Goal: Task Accomplishment & Management: Manage account settings

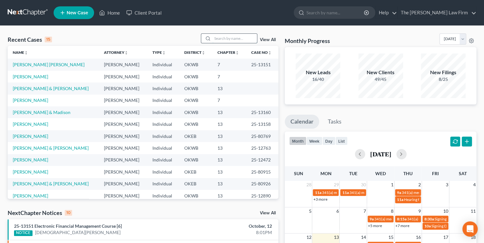
click at [228, 40] on input "search" at bounding box center [234, 38] width 45 height 9
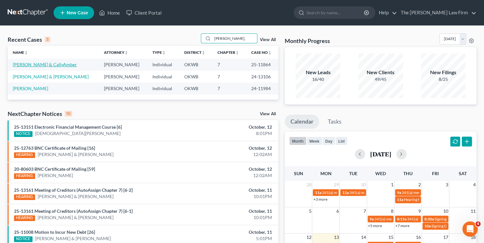
type input "Powell,"
click at [51, 63] on link "Powell, Joshua & CallyAmber" at bounding box center [45, 64] width 64 height 5
select select "0"
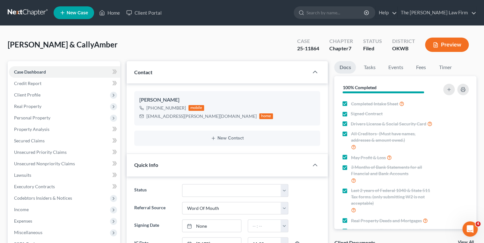
scroll to position [802, 0]
click at [391, 68] on link "Events" at bounding box center [395, 67] width 25 height 12
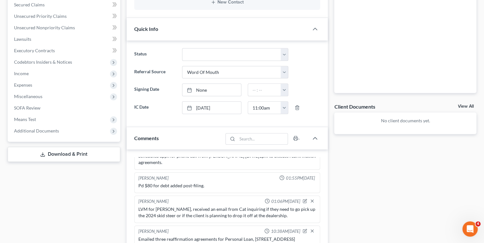
scroll to position [153, 0]
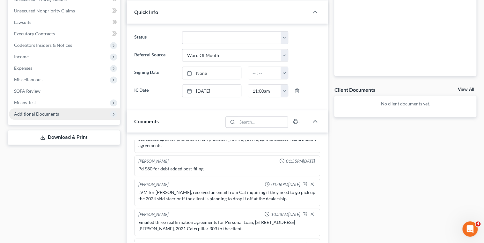
click at [32, 115] on span "Additional Documents" at bounding box center [36, 113] width 45 height 5
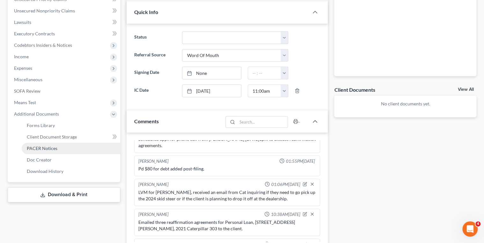
click at [38, 152] on link "PACER Notices" at bounding box center [71, 148] width 99 height 11
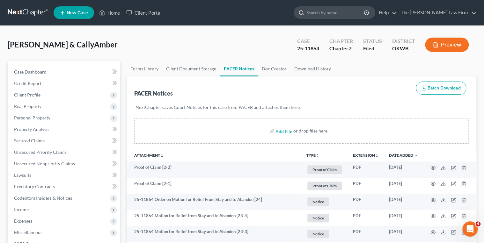
click at [338, 13] on input "search" at bounding box center [335, 13] width 58 height 12
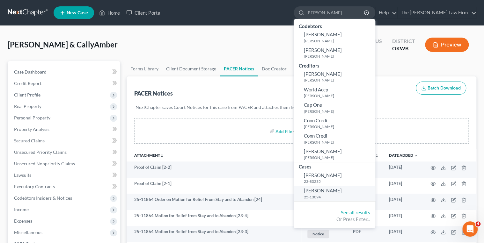
type input "Dillon, Robin"
click at [340, 194] on small "25-13094" at bounding box center [339, 196] width 70 height 5
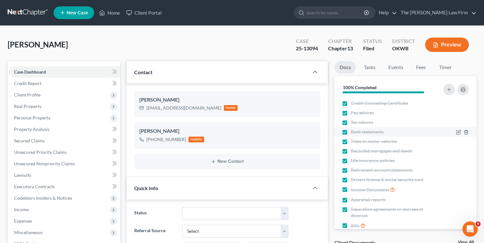
scroll to position [455, 0]
click at [393, 68] on link "Events" at bounding box center [395, 67] width 25 height 12
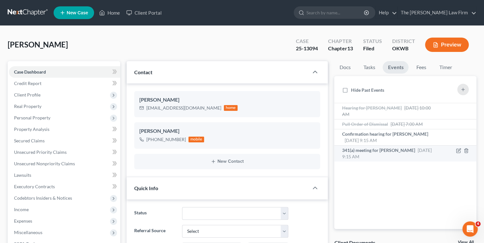
click at [415, 150] on span "Nov 20, 2025 9:15 AM" at bounding box center [387, 154] width 90 height 12
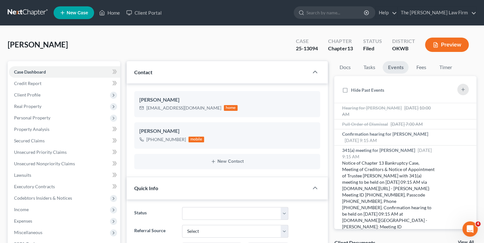
click at [301, 48] on div "25-13094" at bounding box center [307, 48] width 22 height 7
copy div "25-13094"
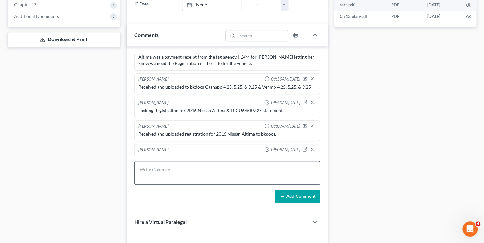
scroll to position [320, 0]
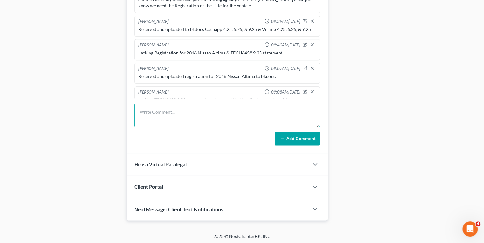
click at [184, 110] on textarea at bounding box center [227, 116] width 186 height 24
type textarea "Received and uploaded TFCU6458 to bkdocs."
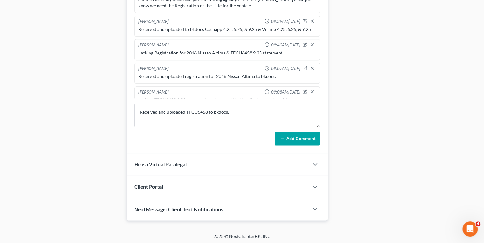
click at [281, 133] on button "Add Comment" at bounding box center [298, 138] width 46 height 13
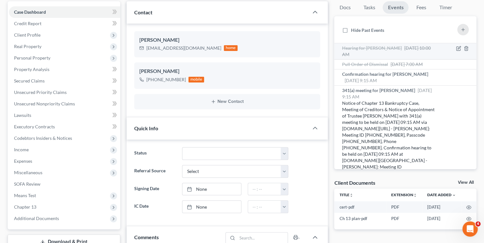
scroll to position [0, 0]
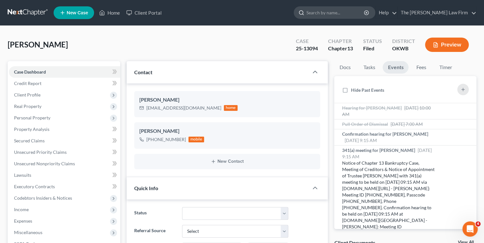
click at [365, 15] on input "search" at bounding box center [335, 13] width 58 height 12
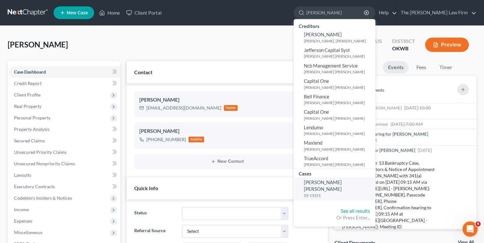
type input "Lunsford"
click at [342, 184] on span "[PERSON_NAME] [PERSON_NAME]" at bounding box center [323, 186] width 38 height 12
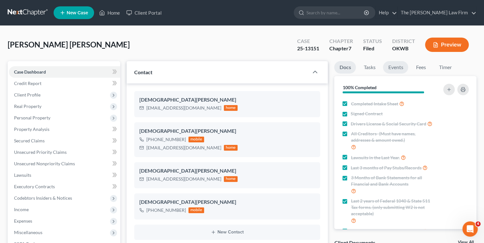
click at [393, 68] on link "Events" at bounding box center [395, 67] width 25 height 12
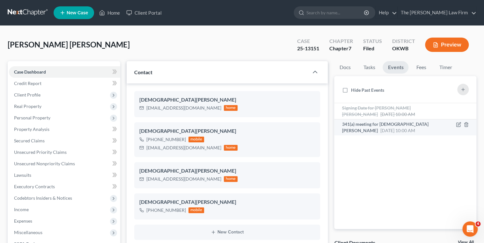
click at [388, 127] on div "341(a) meeting for Kristen Lunsford Holley Nov 12, 2025 10:00 AM" at bounding box center [388, 127] width 93 height 13
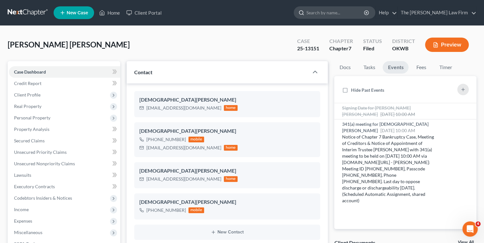
click at [336, 9] on input "search" at bounding box center [335, 13] width 58 height 12
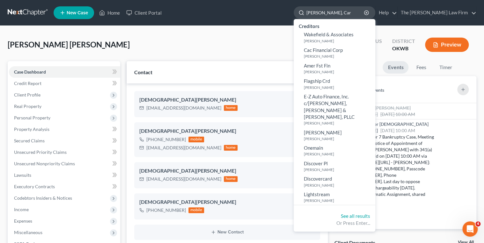
type input "Baxter, Cara"
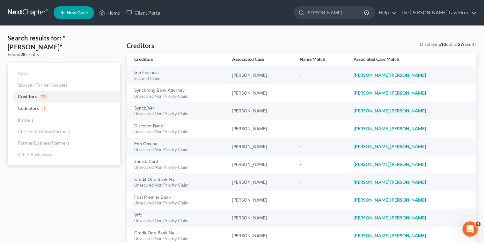
click at [23, 12] on link at bounding box center [28, 12] width 41 height 11
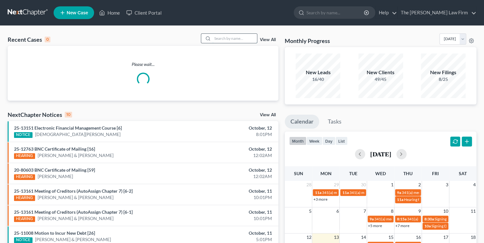
click at [221, 39] on input "search" at bounding box center [234, 38] width 45 height 9
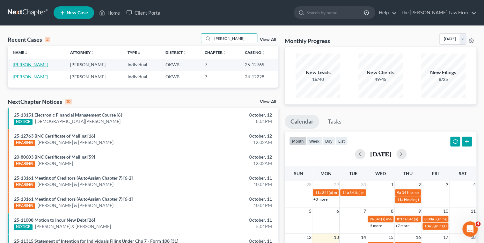
type input "[PERSON_NAME]"
click at [19, 66] on link "Baxter, Cara" at bounding box center [30, 64] width 35 height 5
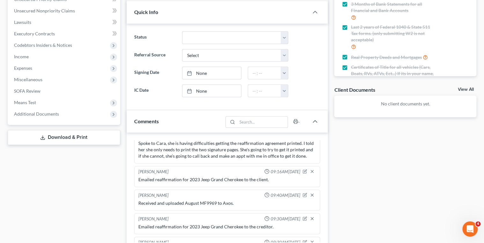
scroll to position [314, 0]
click at [34, 115] on span "Additional Documents" at bounding box center [36, 113] width 45 height 5
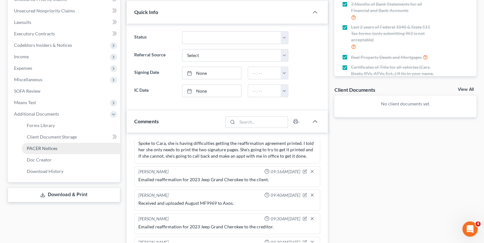
click at [41, 150] on span "PACER Notices" at bounding box center [42, 148] width 31 height 5
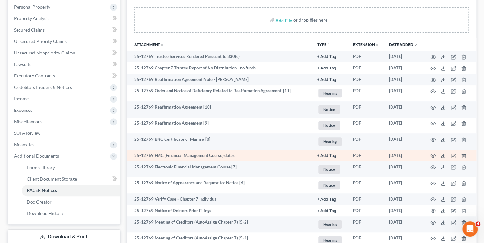
scroll to position [128, 0]
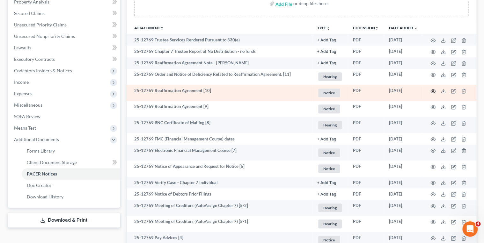
click at [433, 91] on circle "button" at bounding box center [432, 91] width 1 height 1
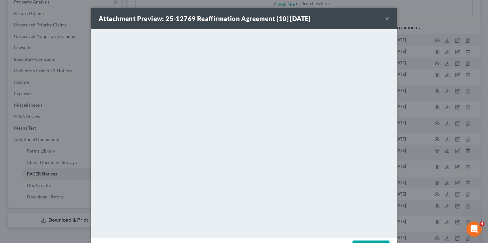
click at [385, 18] on button "×" at bounding box center [387, 19] width 4 height 8
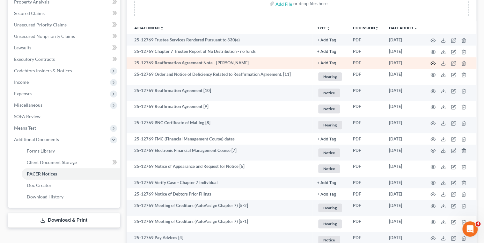
click at [431, 62] on icon "button" at bounding box center [433, 64] width 5 height 4
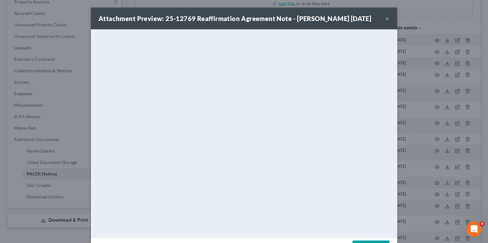
click at [385, 17] on button "×" at bounding box center [387, 19] width 4 height 8
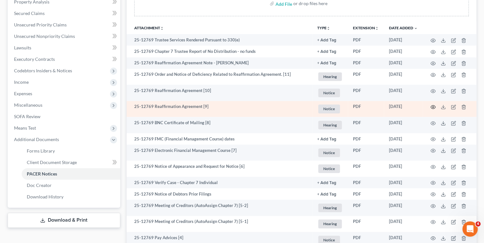
click at [432, 106] on icon "button" at bounding box center [432, 107] width 5 height 5
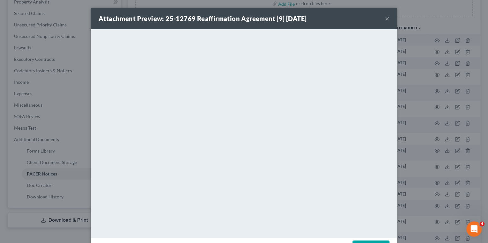
click at [385, 19] on button "×" at bounding box center [387, 19] width 4 height 8
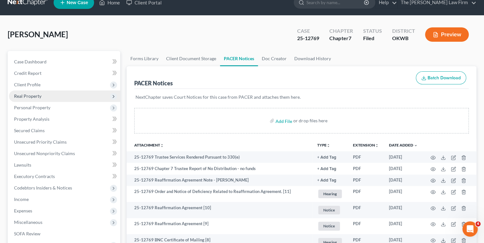
scroll to position [0, 0]
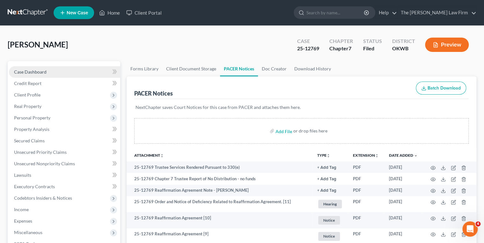
click at [51, 74] on link "Case Dashboard" at bounding box center [64, 71] width 111 height 11
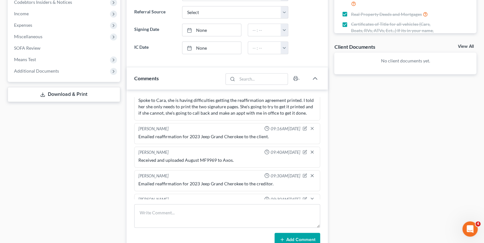
scroll to position [255, 0]
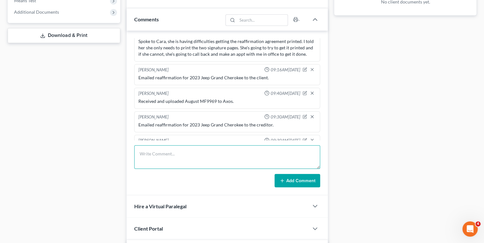
click at [171, 150] on textarea at bounding box center [227, 157] width 186 height 24
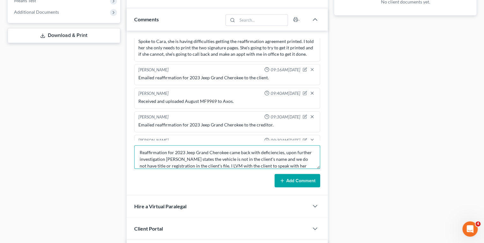
scroll to position [8, 0]
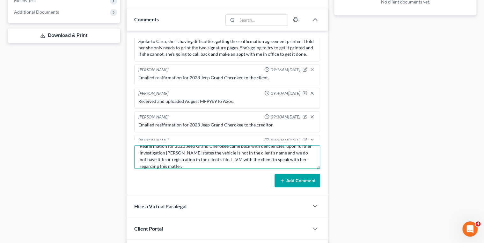
type textarea "Reaffirmation for 2023 Jeep Grand Cherokee came back with deficiencies, upon fu…"
click at [302, 179] on button "Add Comment" at bounding box center [298, 180] width 46 height 13
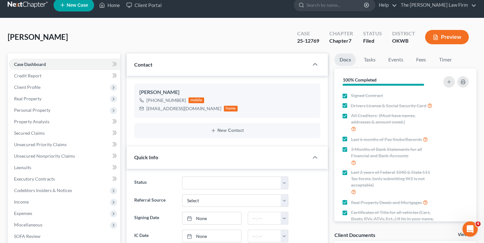
scroll to position [0, 0]
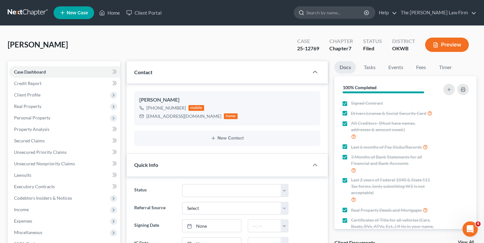
click at [334, 11] on input "search" at bounding box center [335, 13] width 58 height 12
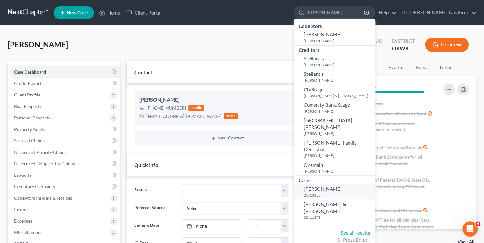
type input "Stepp,"
click at [342, 186] on span "[PERSON_NAME]" at bounding box center [323, 189] width 38 height 6
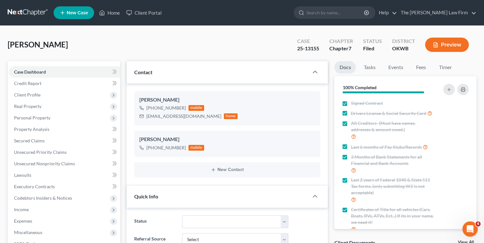
scroll to position [182, 0]
click at [400, 67] on link "Events" at bounding box center [395, 67] width 25 height 12
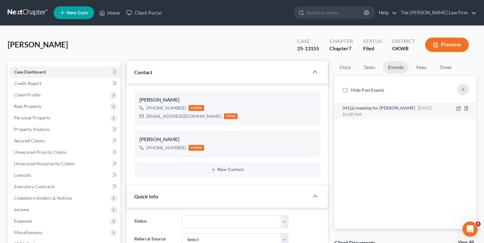
click at [414, 107] on span "Nov 12, 2025 10:00 AM" at bounding box center [387, 111] width 90 height 12
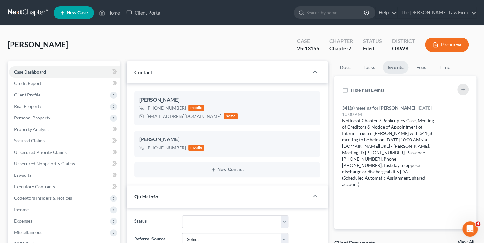
click at [297, 49] on div "Case 25-13155" at bounding box center [308, 45] width 32 height 19
drag, startPoint x: 297, startPoint y: 48, endPoint x: 320, endPoint y: 49, distance: 23.0
click at [320, 49] on div "Case 25-13155" at bounding box center [308, 45] width 32 height 19
drag, startPoint x: 320, startPoint y: 49, endPoint x: 313, endPoint y: 49, distance: 7.0
copy div "25-13155"
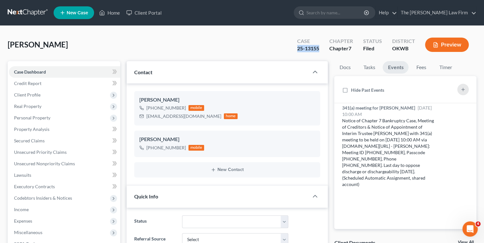
copy div "25-13155"
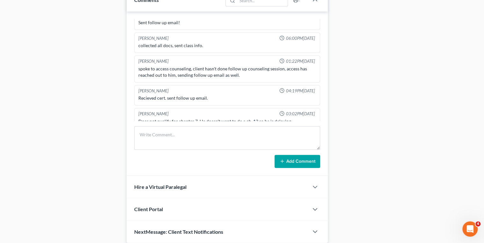
scroll to position [328, 0]
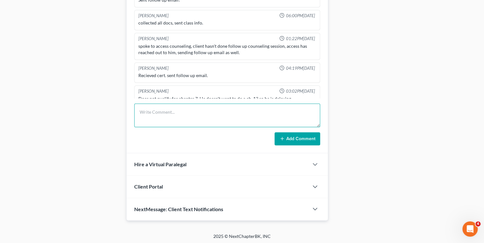
click at [147, 111] on textarea at bounding box center [227, 116] width 186 height 24
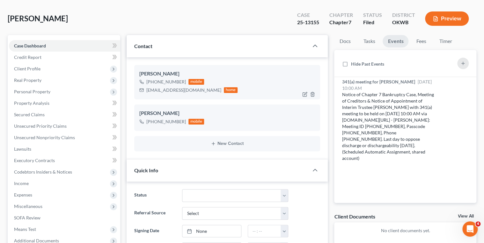
scroll to position [26, 0]
type textarea "Emailed requesting Social Security Card, and BF4214 & Citi0693 statements for O…"
click at [165, 89] on div "dnjstepp2009@gmail.com" at bounding box center [183, 91] width 75 height 6
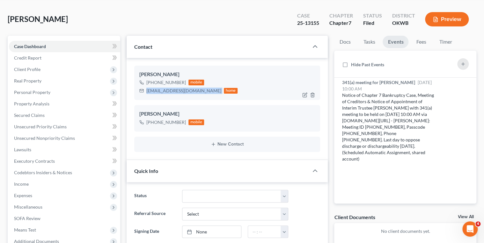
click at [165, 89] on div "dnjstepp2009@gmail.com" at bounding box center [183, 91] width 75 height 6
copy div "dnjstepp2009@gmail.com"
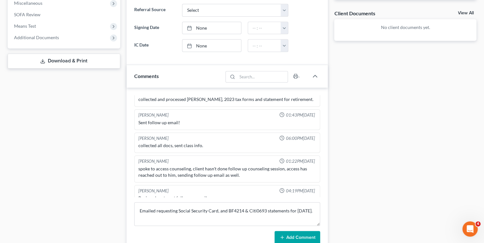
scroll to position [182, 0]
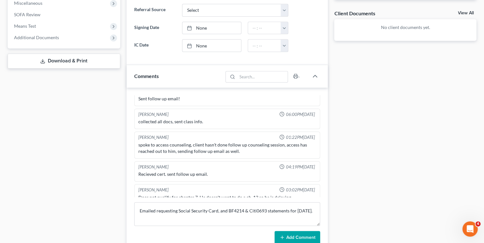
click at [291, 233] on button "Add Comment" at bounding box center [298, 237] width 46 height 13
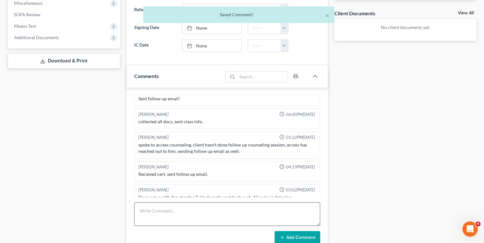
scroll to position [212, 0]
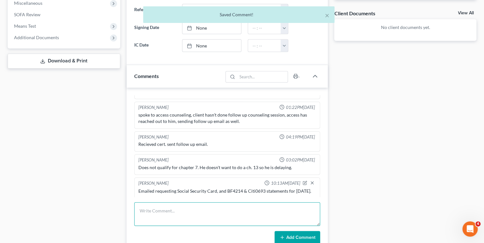
click at [209, 214] on textarea at bounding box center [227, 214] width 186 height 24
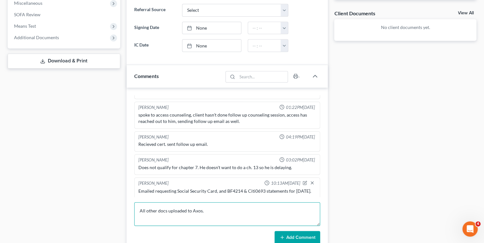
type textarea "All other docs uploaded to Axos."
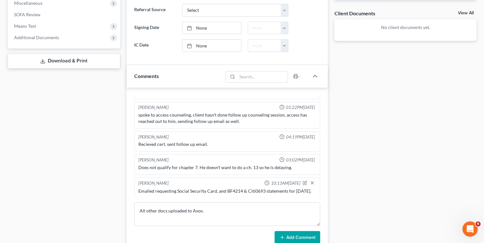
click at [280, 232] on button "Add Comment" at bounding box center [298, 237] width 46 height 13
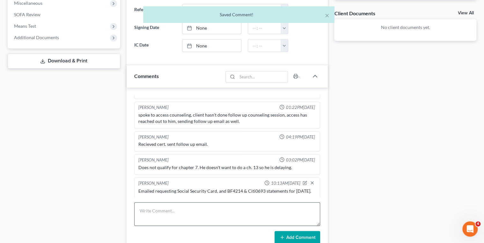
scroll to position [235, 0]
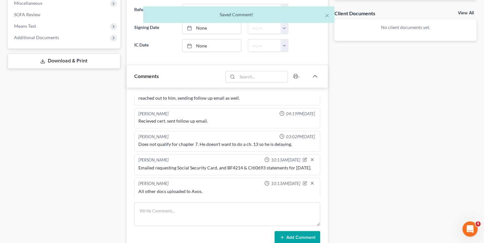
drag, startPoint x: 149, startPoint y: 164, endPoint x: 138, endPoint y: 158, distance: 12.4
click at [138, 165] on div "Emailed requesting Social Security Card, and BF4214 & Citi0693 statements for O…" at bounding box center [227, 168] width 178 height 6
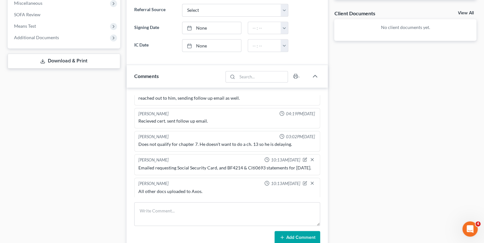
copy div "Emailed requesting Social Security Card, and BF4214 & Citi0693 statements for O…"
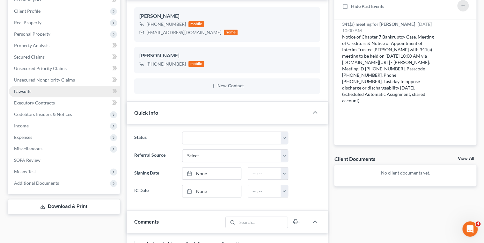
scroll to position [51, 0]
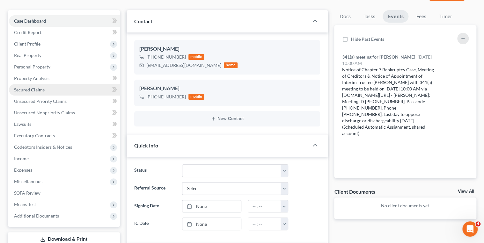
click at [49, 88] on link "Secured Claims" at bounding box center [64, 89] width 111 height 11
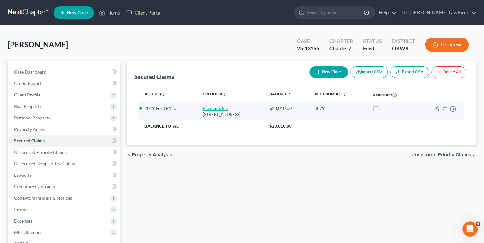
click at [203, 110] on link "Elements Fin" at bounding box center [215, 108] width 26 height 5
select select "15"
select select "2"
select select "0"
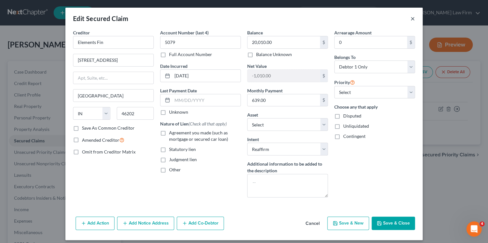
click at [411, 16] on button "×" at bounding box center [412, 19] width 4 height 8
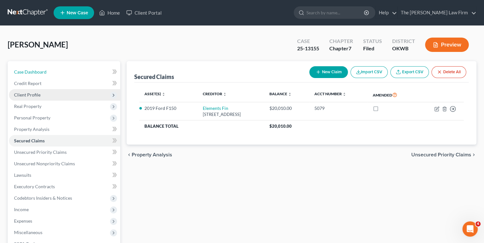
click at [65, 72] on link "Case Dashboard" at bounding box center [64, 71] width 111 height 11
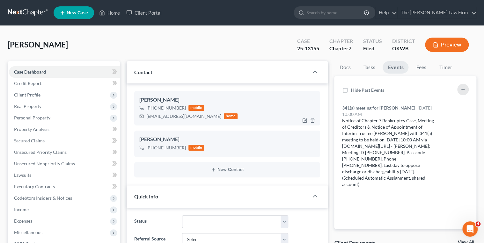
scroll to position [235, 0]
drag, startPoint x: 196, startPoint y: 115, endPoint x: 146, endPoint y: 117, distance: 50.7
click at [145, 117] on div "dnjstepp2009@gmail.com home" at bounding box center [188, 116] width 99 height 8
drag, startPoint x: 146, startPoint y: 117, endPoint x: 150, endPoint y: 117, distance: 3.8
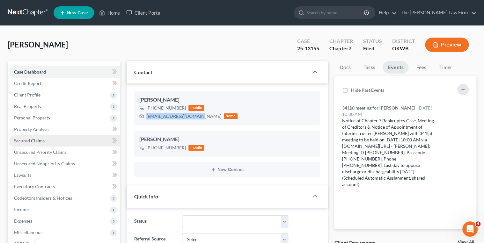
click at [39, 139] on span "Secured Claims" at bounding box center [29, 140] width 31 height 5
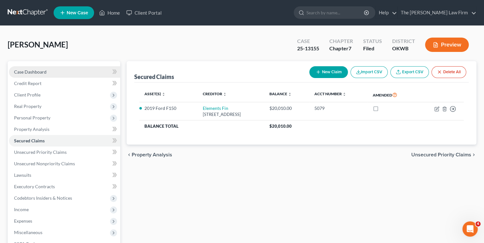
click at [70, 69] on link "Case Dashboard" at bounding box center [64, 71] width 111 height 11
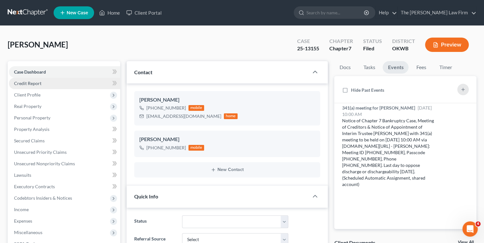
scroll to position [328, 0]
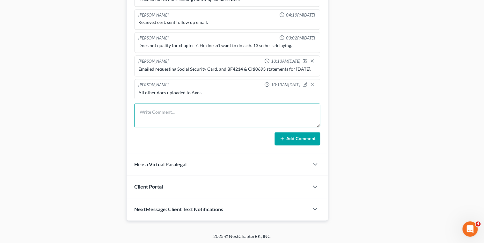
click at [163, 110] on textarea at bounding box center [227, 116] width 186 height 24
type textarea "Reaff inquiry email sent."
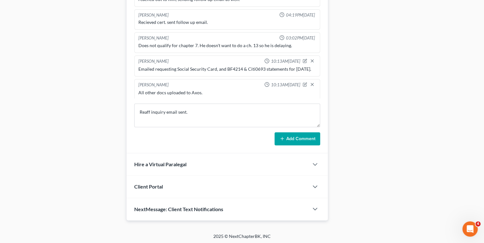
click at [289, 138] on button "Add Comment" at bounding box center [298, 138] width 46 height 13
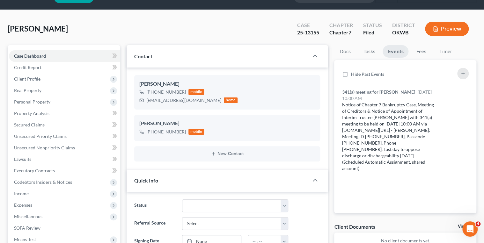
scroll to position [0, 0]
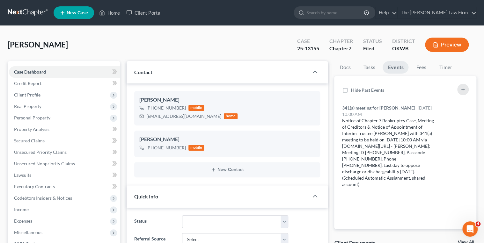
click at [303, 48] on div "25-13155" at bounding box center [308, 48] width 22 height 7
copy div "25-13155"
click at [351, 11] on input "search" at bounding box center [335, 13] width 58 height 12
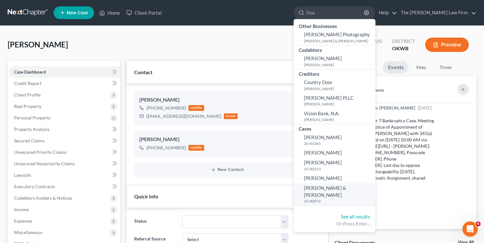
type input "Dou"
click at [346, 187] on span "[PERSON_NAME] & [PERSON_NAME]" at bounding box center [325, 191] width 42 height 12
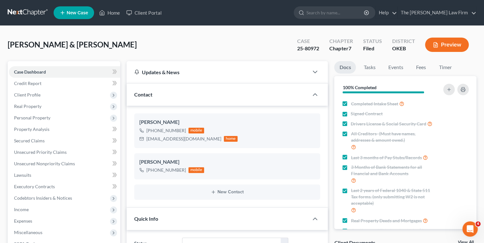
click at [23, 13] on link at bounding box center [28, 12] width 41 height 11
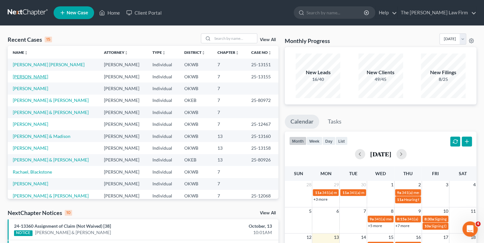
click at [34, 78] on link "[PERSON_NAME]" at bounding box center [30, 76] width 35 height 5
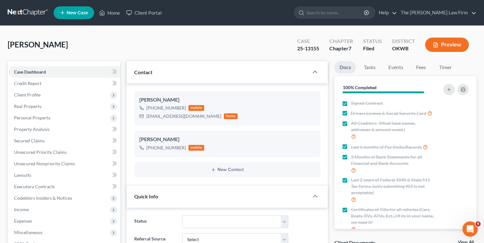
click at [22, 10] on link at bounding box center [28, 12] width 41 height 11
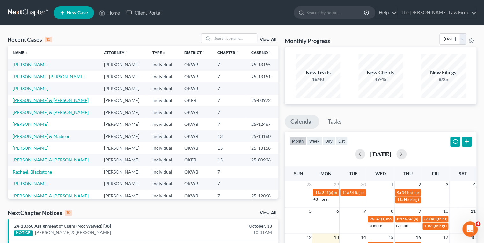
click at [46, 102] on link "Doughty, Jody & Brittany" at bounding box center [51, 100] width 76 height 5
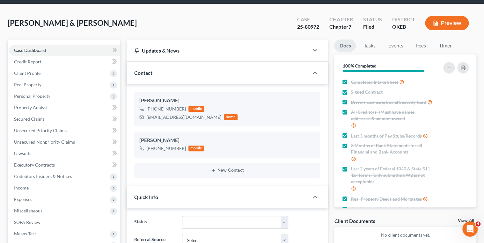
scroll to position [19, 0]
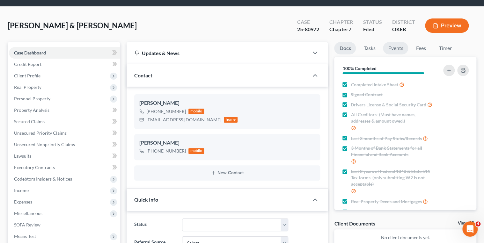
click at [395, 46] on link "Events" at bounding box center [395, 48] width 25 height 12
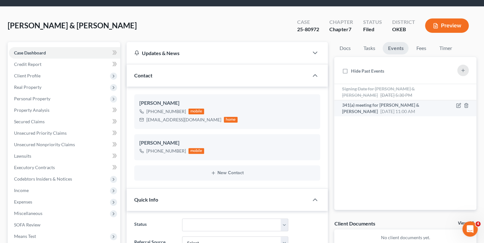
click at [408, 103] on span "341(a) meeting for Jody Doughty Jr & Brittany Doughty" at bounding box center [380, 108] width 77 height 12
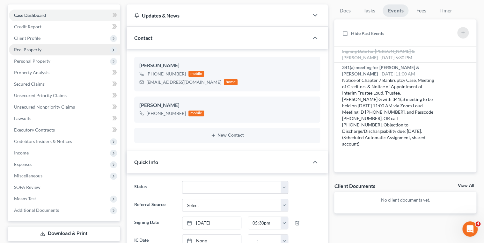
scroll to position [45, 0]
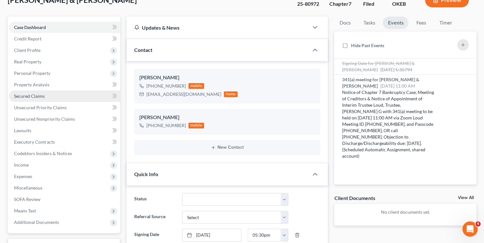
click at [47, 93] on link "Secured Claims" at bounding box center [64, 96] width 111 height 11
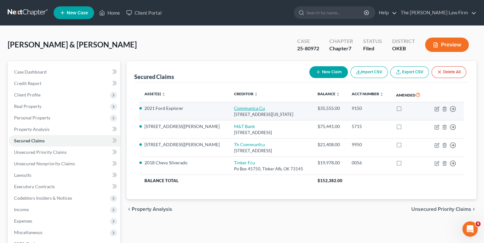
click at [234, 108] on link "Communica Cu" at bounding box center [249, 108] width 31 height 5
select select "37"
select select "0"
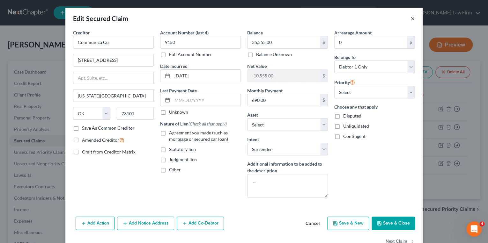
click at [410, 19] on button "×" at bounding box center [412, 19] width 4 height 8
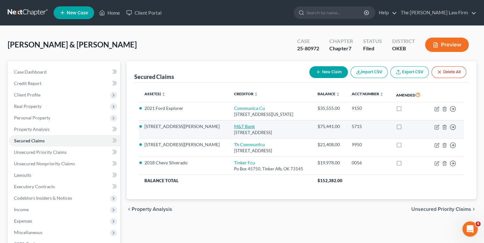
click at [234, 127] on link "M&T Bank" at bounding box center [244, 126] width 21 height 5
select select "35"
select select "10"
select select "2"
select select "0"
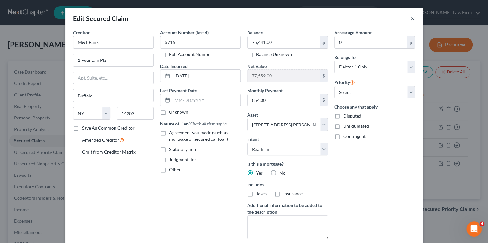
click at [410, 18] on button "×" at bounding box center [412, 19] width 4 height 8
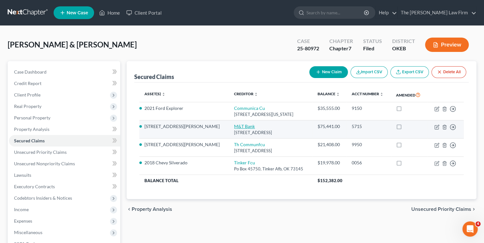
click at [234, 126] on link "M&T Bank" at bounding box center [244, 126] width 21 height 5
select select "35"
select select "10"
select select "2"
select select "0"
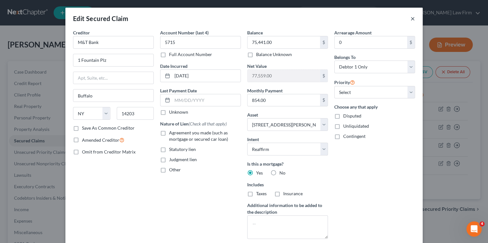
click at [410, 19] on button "×" at bounding box center [412, 19] width 4 height 8
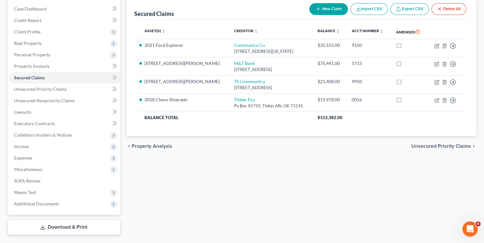
scroll to position [77, 0]
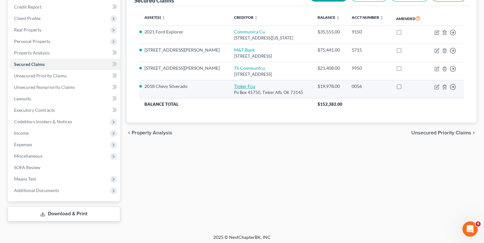
click at [234, 86] on link "Tinker Fcu" at bounding box center [244, 86] width 21 height 5
select select "37"
select select "9"
select select "2"
select select "0"
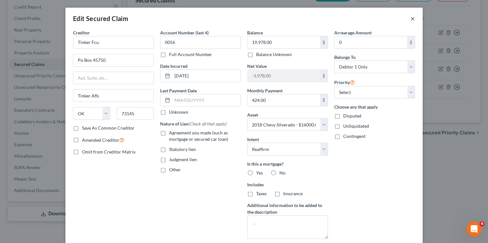
click at [410, 19] on button "×" at bounding box center [412, 19] width 4 height 8
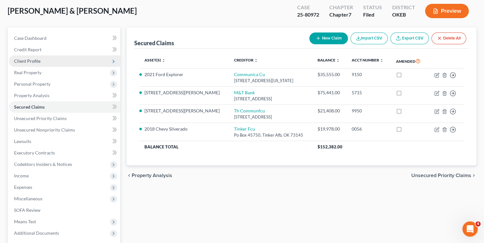
scroll to position [26, 0]
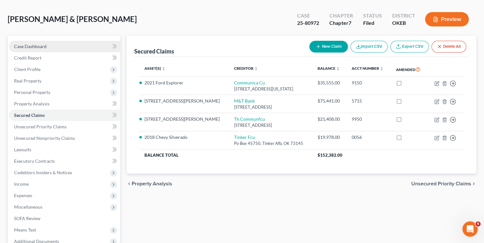
click at [71, 46] on link "Case Dashboard" at bounding box center [64, 46] width 111 height 11
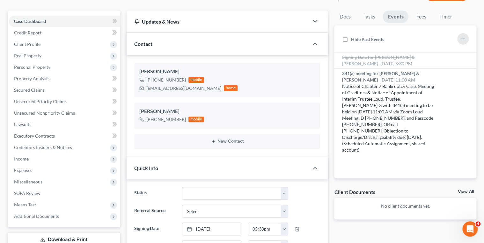
scroll to position [51, 0]
click at [154, 86] on div "brittanyboatman@yahoo.com" at bounding box center [183, 88] width 75 height 6
copy div "brittanyboatman@yahoo.com"
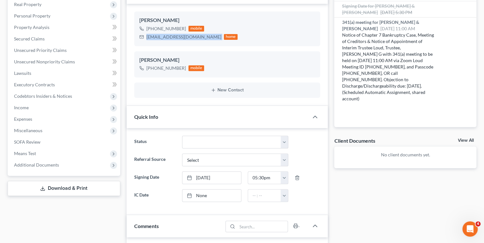
scroll to position [351, 0]
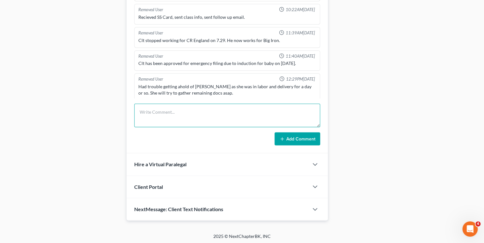
click at [171, 107] on textarea at bounding box center [227, 116] width 186 height 24
type textarea "All docs uploaded to BlueStylus."
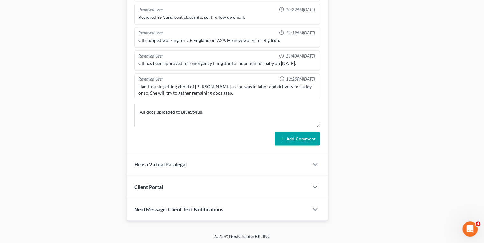
click at [290, 136] on button "Add Comment" at bounding box center [298, 138] width 46 height 13
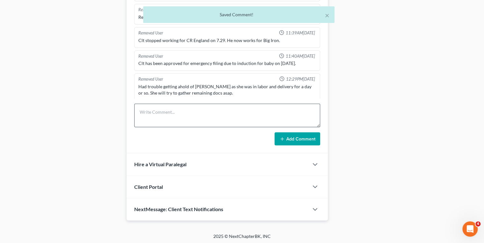
scroll to position [220, 0]
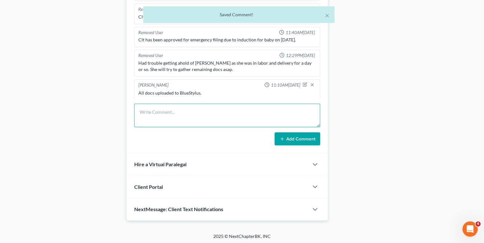
click at [179, 109] on textarea at bounding box center [227, 116] width 186 height 24
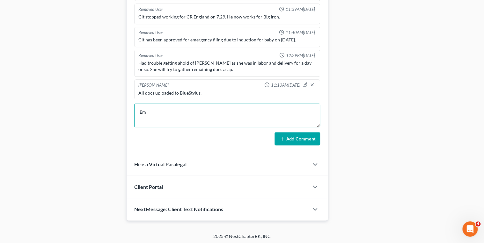
type textarea "E"
type textarea "Sent Reaff Inquiry email to client."
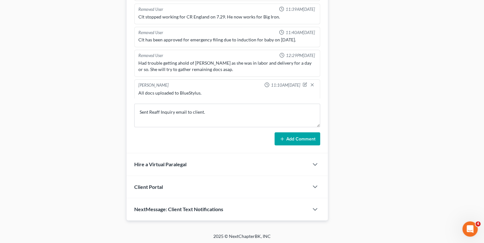
click at [281, 140] on button "Add Comment" at bounding box center [298, 138] width 46 height 13
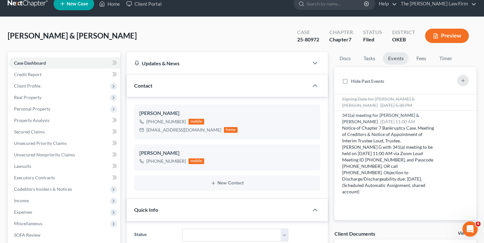
scroll to position [0, 0]
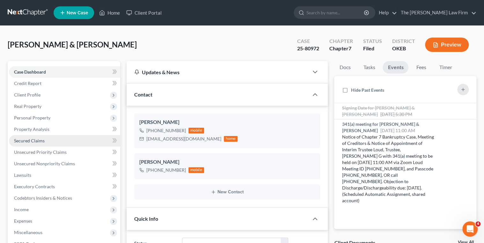
click at [33, 143] on link "Secured Claims" at bounding box center [64, 140] width 111 height 11
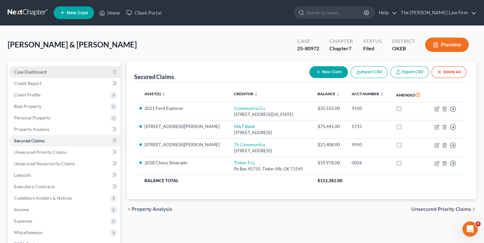
click at [51, 73] on link "Case Dashboard" at bounding box center [64, 71] width 111 height 11
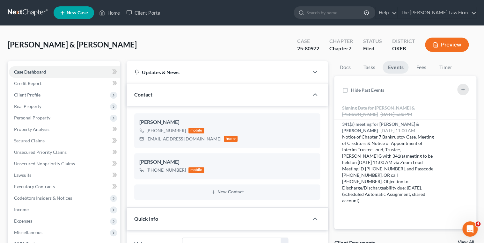
click at [28, 9] on link at bounding box center [28, 12] width 41 height 11
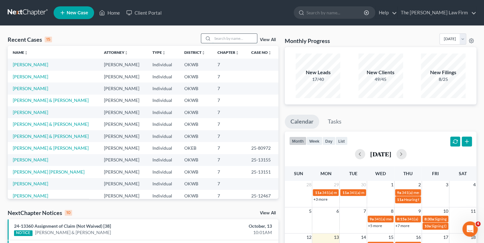
click at [219, 39] on input "search" at bounding box center [234, 38] width 45 height 9
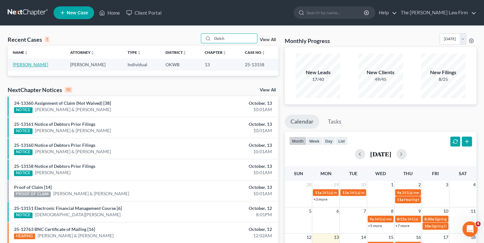
type input "Dolch"
click at [21, 63] on link "[PERSON_NAME]" at bounding box center [30, 64] width 35 height 5
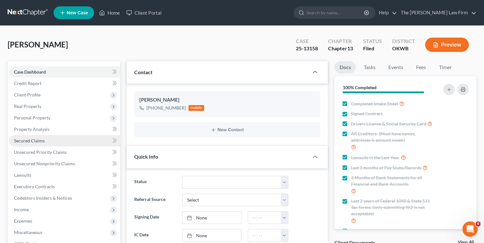
click at [34, 140] on span "Secured Claims" at bounding box center [29, 140] width 31 height 5
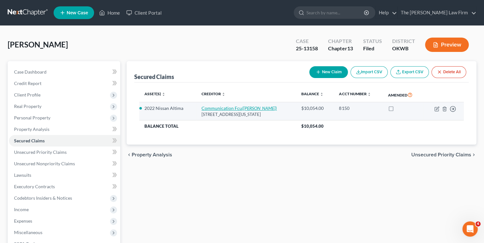
click at [202, 106] on link "Communication Fcu ([PERSON_NAME])" at bounding box center [239, 108] width 75 height 5
select select "37"
select select "2"
select select "0"
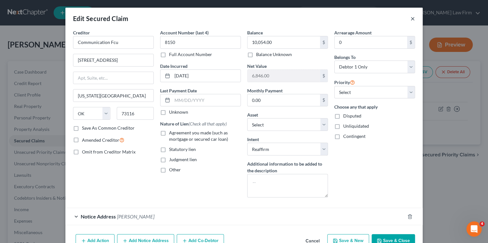
click at [411, 17] on button "×" at bounding box center [412, 19] width 4 height 8
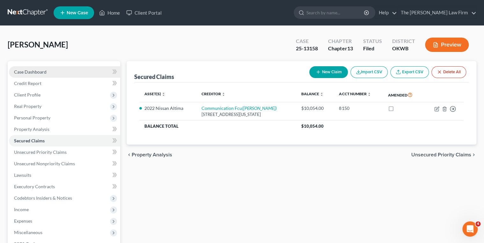
click at [77, 72] on link "Case Dashboard" at bounding box center [64, 71] width 111 height 11
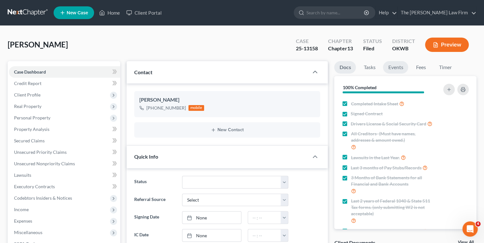
click at [390, 66] on link "Events" at bounding box center [395, 67] width 25 height 12
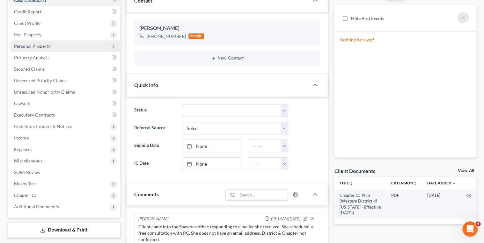
scroll to position [77, 0]
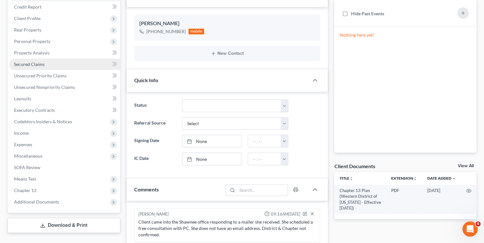
click at [26, 66] on span "Secured Claims" at bounding box center [29, 64] width 31 height 5
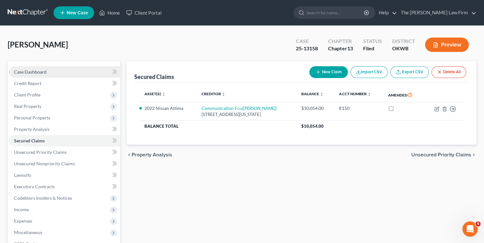
click at [60, 73] on link "Case Dashboard" at bounding box center [64, 71] width 111 height 11
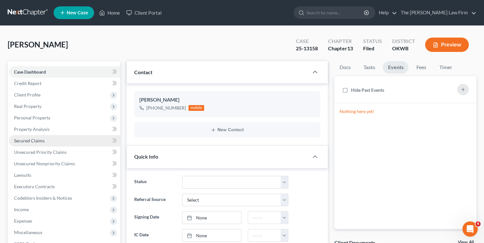
click at [34, 143] on span "Secured Claims" at bounding box center [29, 140] width 31 height 5
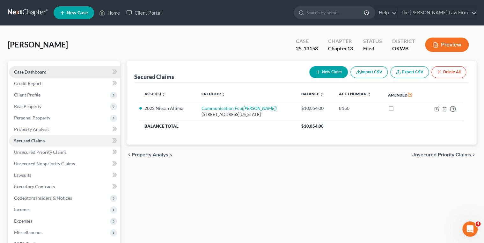
click at [40, 74] on link "Case Dashboard" at bounding box center [64, 71] width 111 height 11
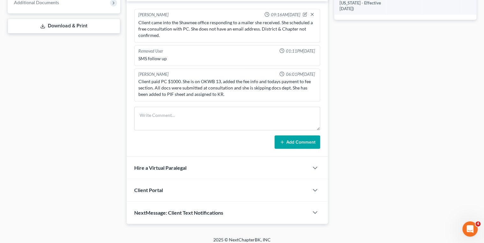
scroll to position [279, 0]
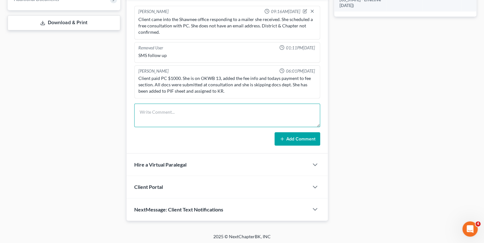
click at [161, 111] on textarea at bounding box center [227, 116] width 186 height 24
type textarea "There is no trustee information populated yet for this client."
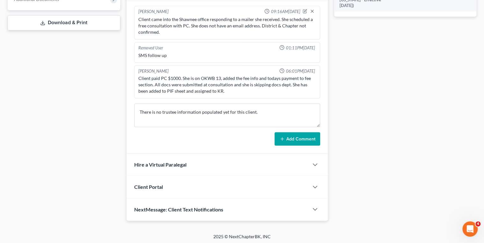
click at [288, 133] on button "Add Comment" at bounding box center [298, 138] width 46 height 13
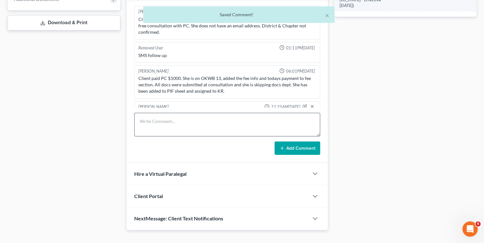
scroll to position [14, 0]
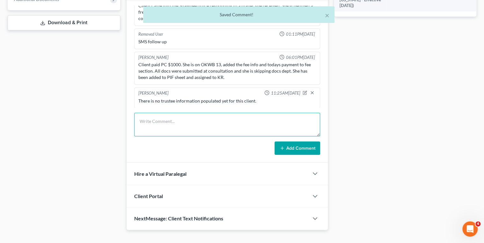
click at [193, 121] on textarea at bounding box center [227, 125] width 186 height 24
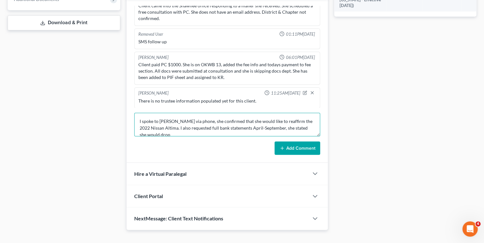
scroll to position [1, 0]
type textarea "I spoke to [PERSON_NAME] via phone, she confirmed that she would like to reaffi…"
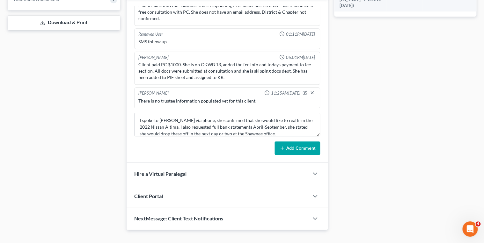
click at [278, 143] on button "Add Comment" at bounding box center [298, 148] width 46 height 13
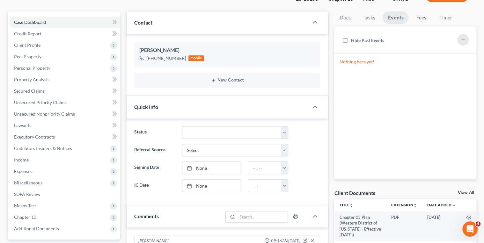
scroll to position [0, 0]
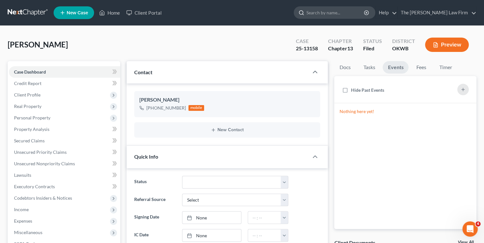
click at [356, 15] on input "search" at bounding box center [335, 13] width 58 height 12
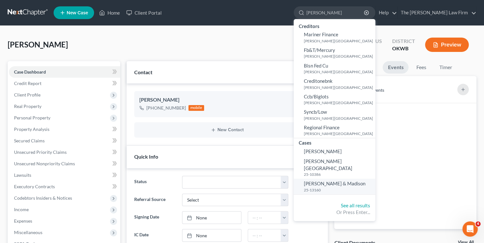
type input "[PERSON_NAME]"
click at [365, 181] on span "[PERSON_NAME] & Madison" at bounding box center [335, 184] width 62 height 6
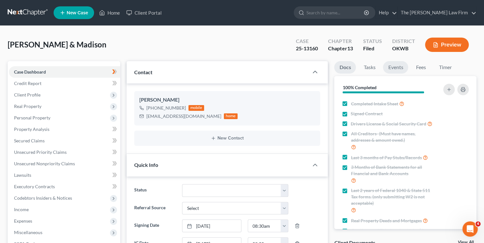
click at [396, 67] on link "Events" at bounding box center [395, 67] width 25 height 12
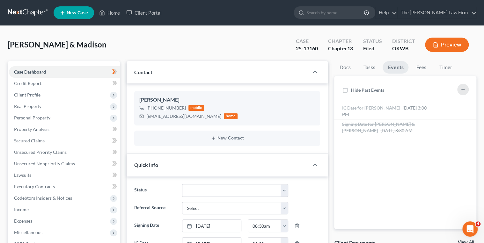
scroll to position [164, 0]
click at [407, 125] on span "Signing Date for [PERSON_NAME] & [PERSON_NAME]" at bounding box center [378, 127] width 73 height 12
click at [408, 110] on div "IC Date for [PERSON_NAME] [DATE] 3:00 PM" at bounding box center [388, 111] width 93 height 13
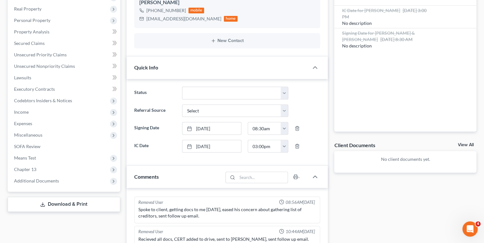
scroll to position [0, 0]
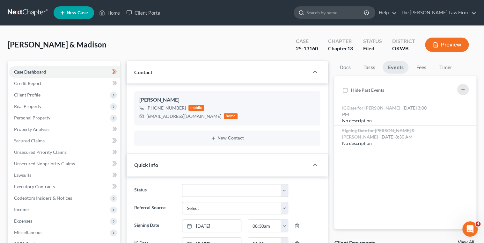
click at [341, 10] on input "search" at bounding box center [335, 13] width 58 height 12
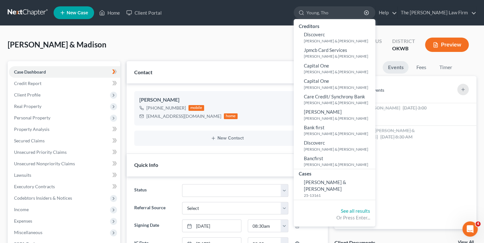
type input "Young, Tho"
drag, startPoint x: 387, startPoint y: 144, endPoint x: 358, endPoint y: 184, distance: 49.3
click at [346, 184] on span "[PERSON_NAME] & [PERSON_NAME]" at bounding box center [325, 186] width 42 height 12
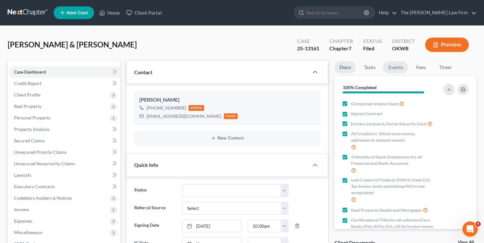
scroll to position [390, 0]
click at [395, 67] on link "Events" at bounding box center [395, 67] width 25 height 12
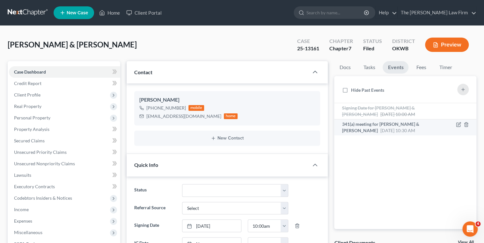
click at [404, 123] on span "341(a) meeting for [PERSON_NAME] & [PERSON_NAME]" at bounding box center [380, 127] width 77 height 12
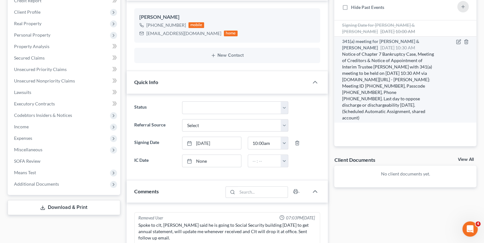
scroll to position [102, 0]
